Goal: Obtain resource: Download file/media

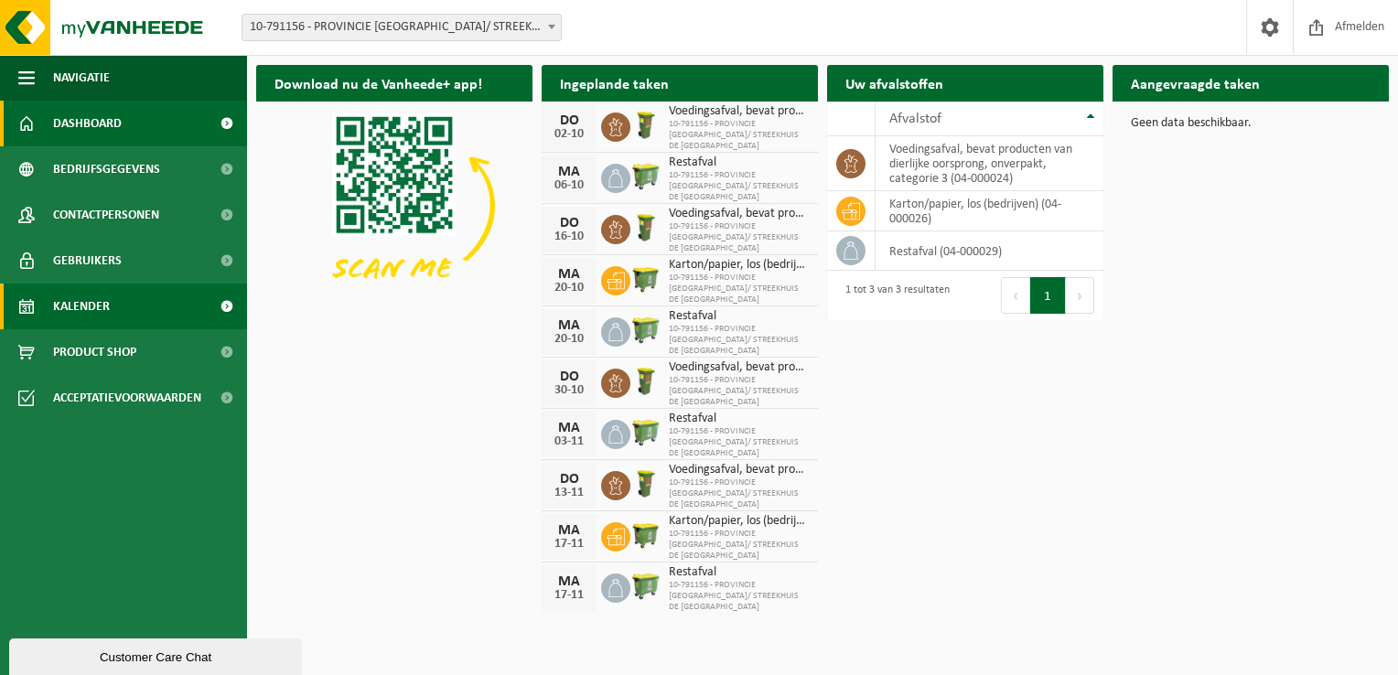
click at [149, 297] on link "Kalender" at bounding box center [123, 307] width 247 height 46
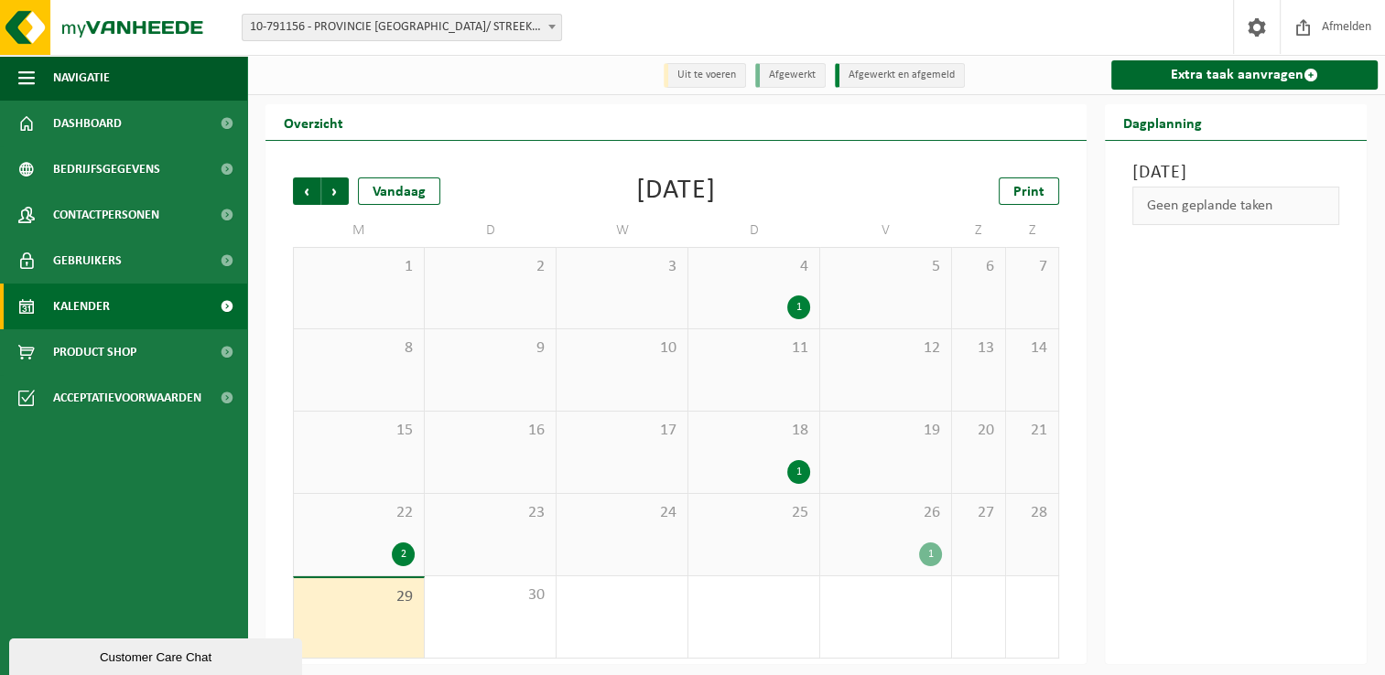
scroll to position [3, 0]
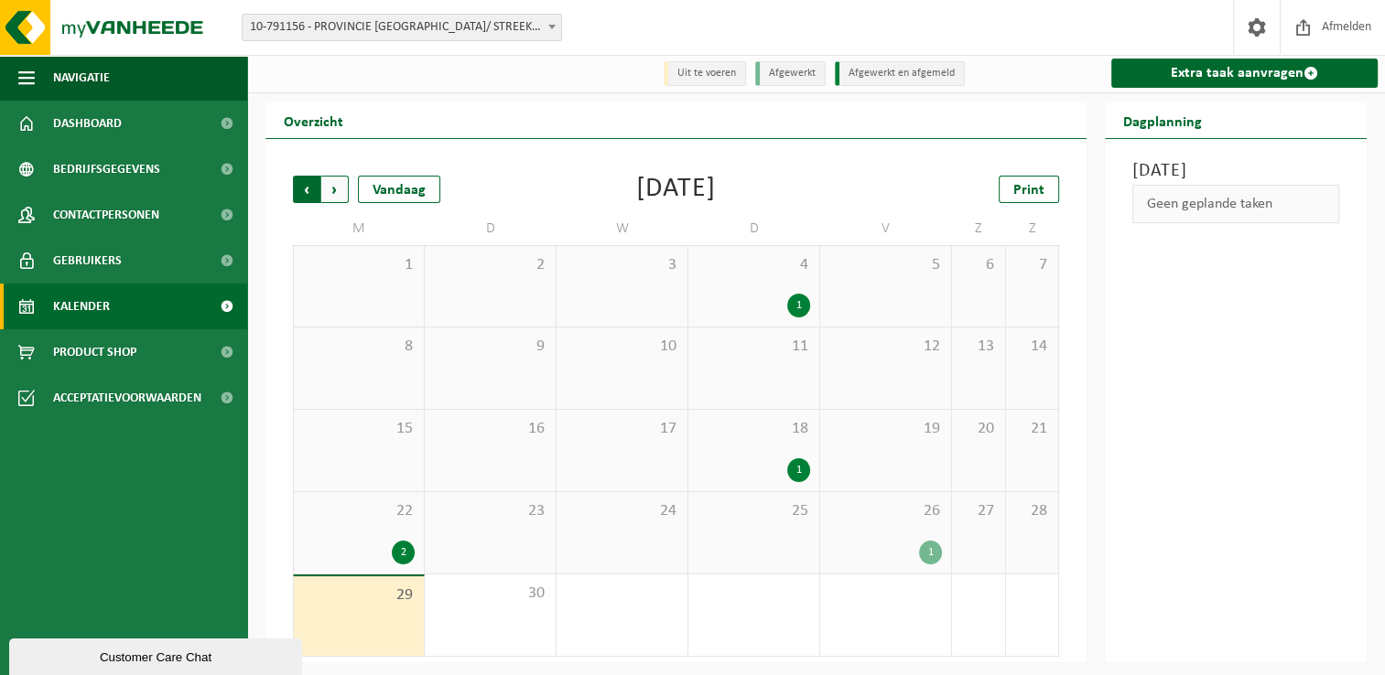
click at [340, 198] on span "Volgende" at bounding box center [334, 189] width 27 height 27
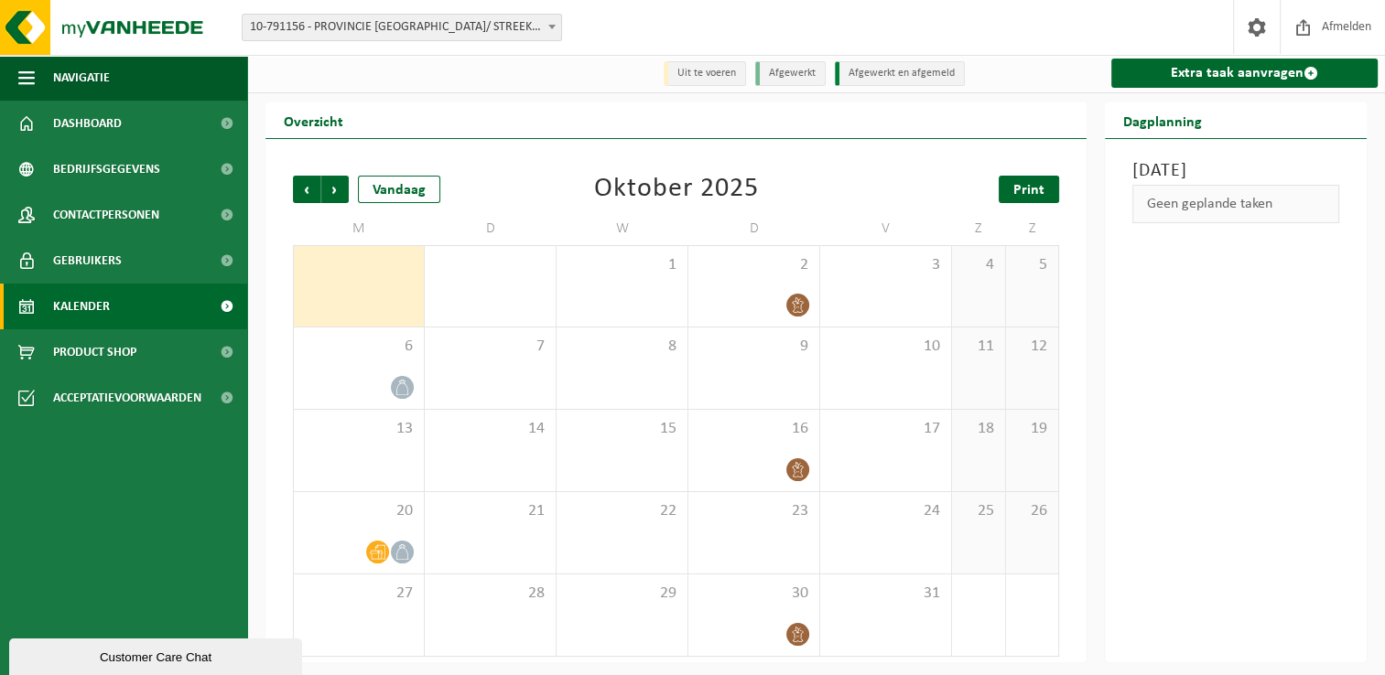
click at [1015, 192] on span "Print" at bounding box center [1028, 190] width 31 height 15
click at [338, 192] on span "Volgende" at bounding box center [334, 189] width 27 height 27
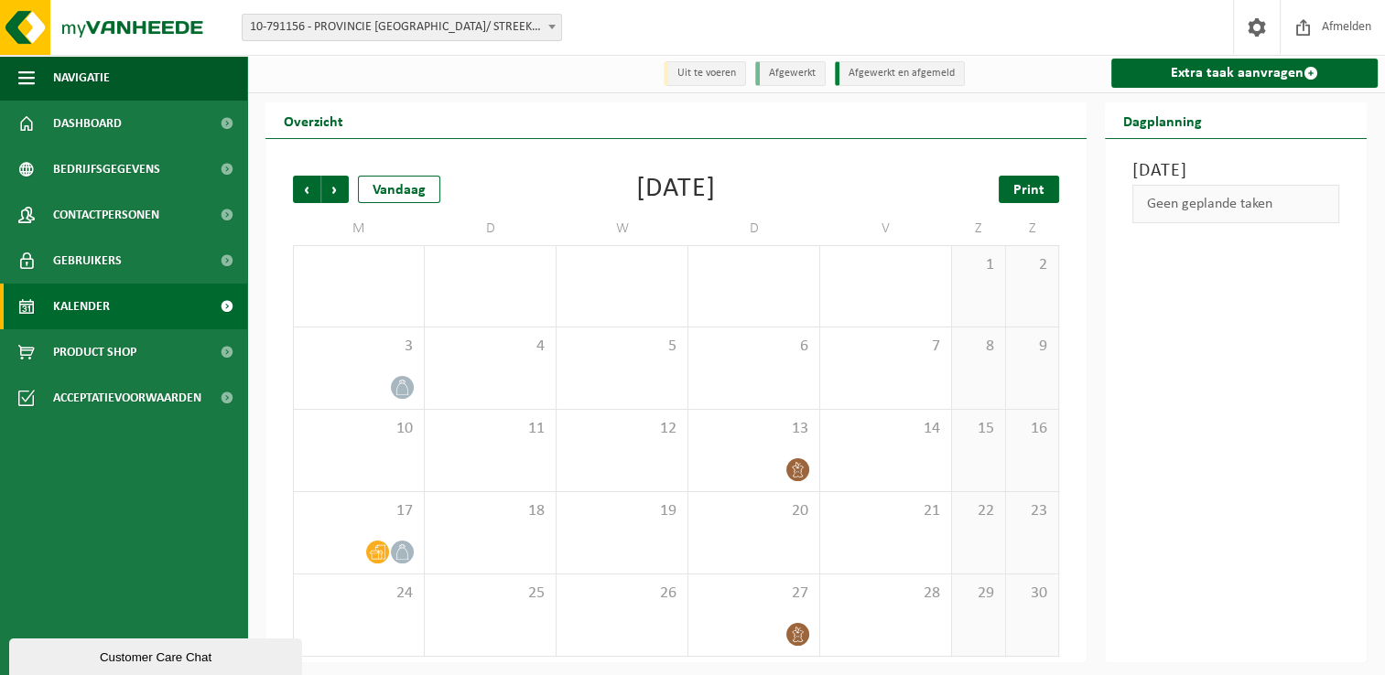
click at [1040, 189] on span "Print" at bounding box center [1028, 190] width 31 height 15
click at [329, 197] on span "Volgende" at bounding box center [334, 189] width 27 height 27
click at [1005, 194] on link "Print" at bounding box center [1028, 189] width 60 height 27
